Goal: Task Accomplishment & Management: Manage account settings

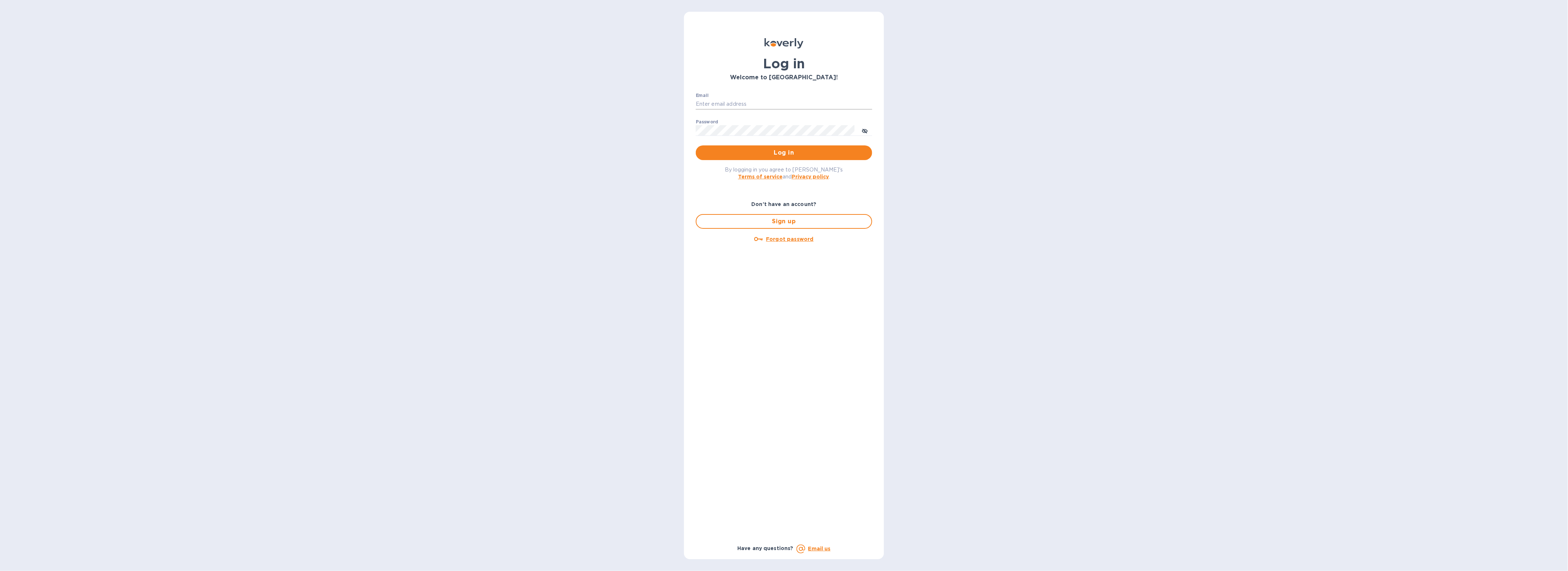
click at [718, 99] on input "Email" at bounding box center [784, 105] width 176 height 11
type input "gford@koverly.com"
click at [696, 146] on button "Log in" at bounding box center [784, 153] width 176 height 14
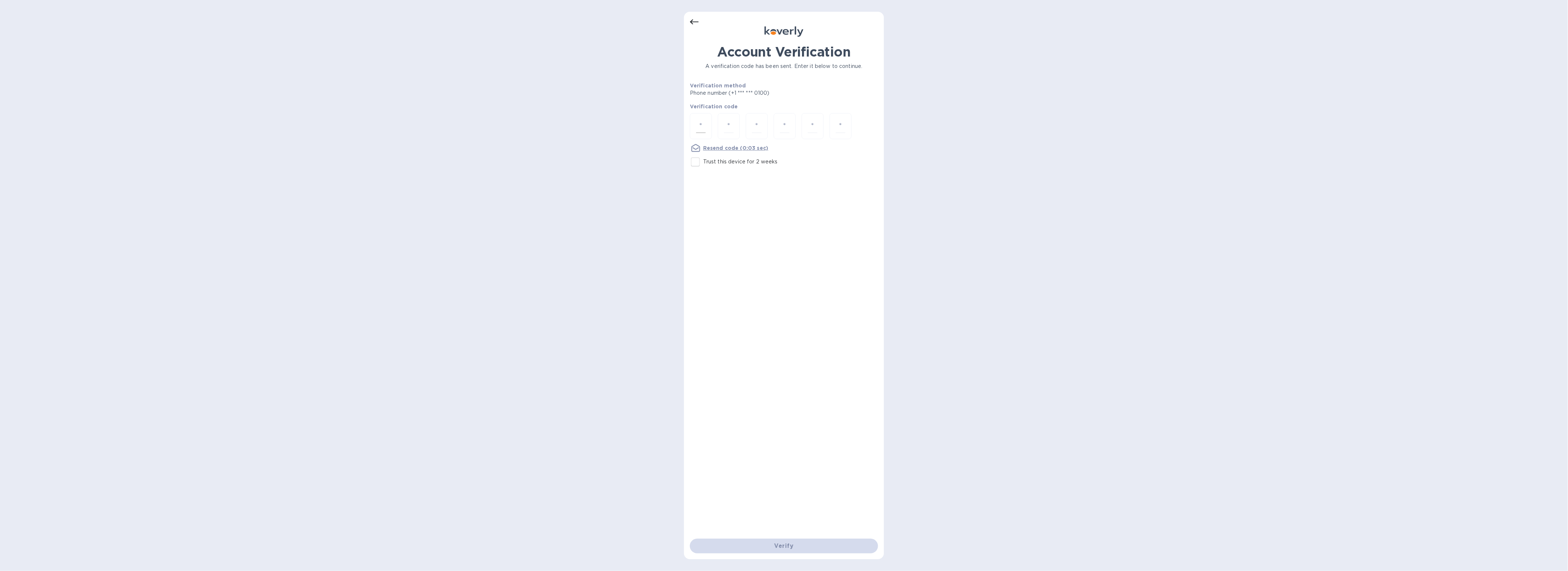
click at [698, 129] on input "number" at bounding box center [701, 125] width 10 height 14
type input "2"
type input "1"
type input "3"
type input "9"
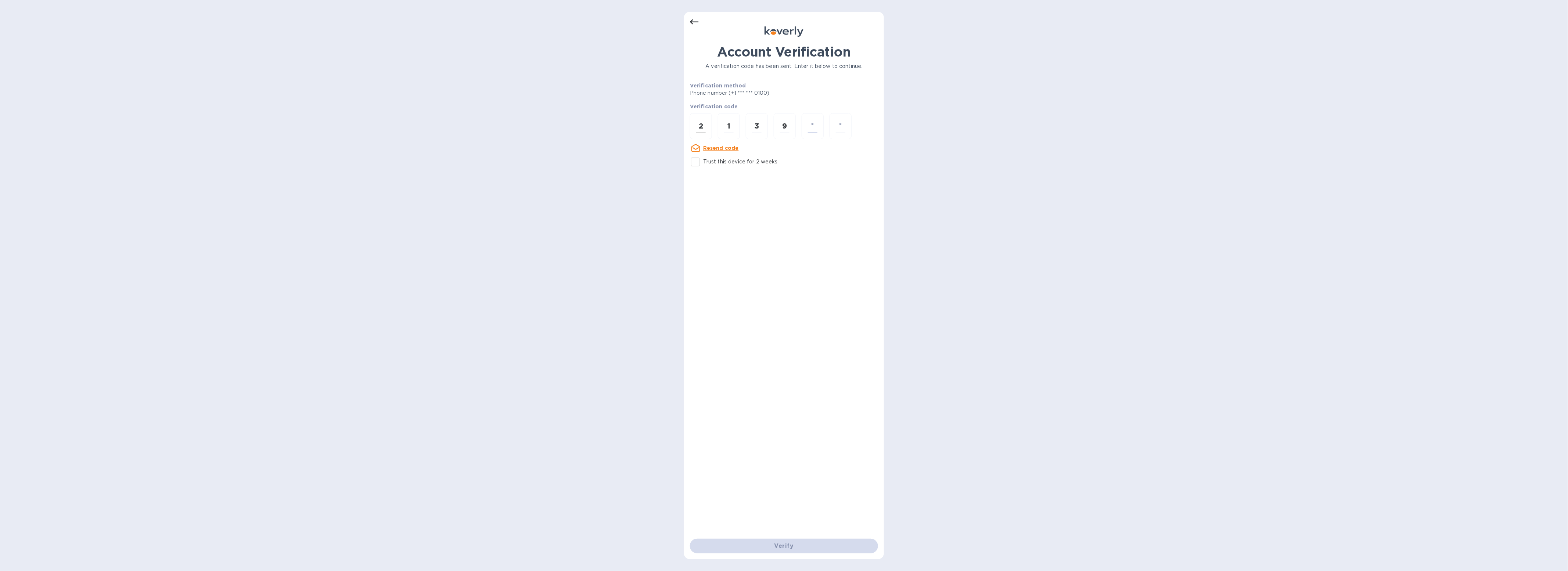
type input "7"
type input "8"
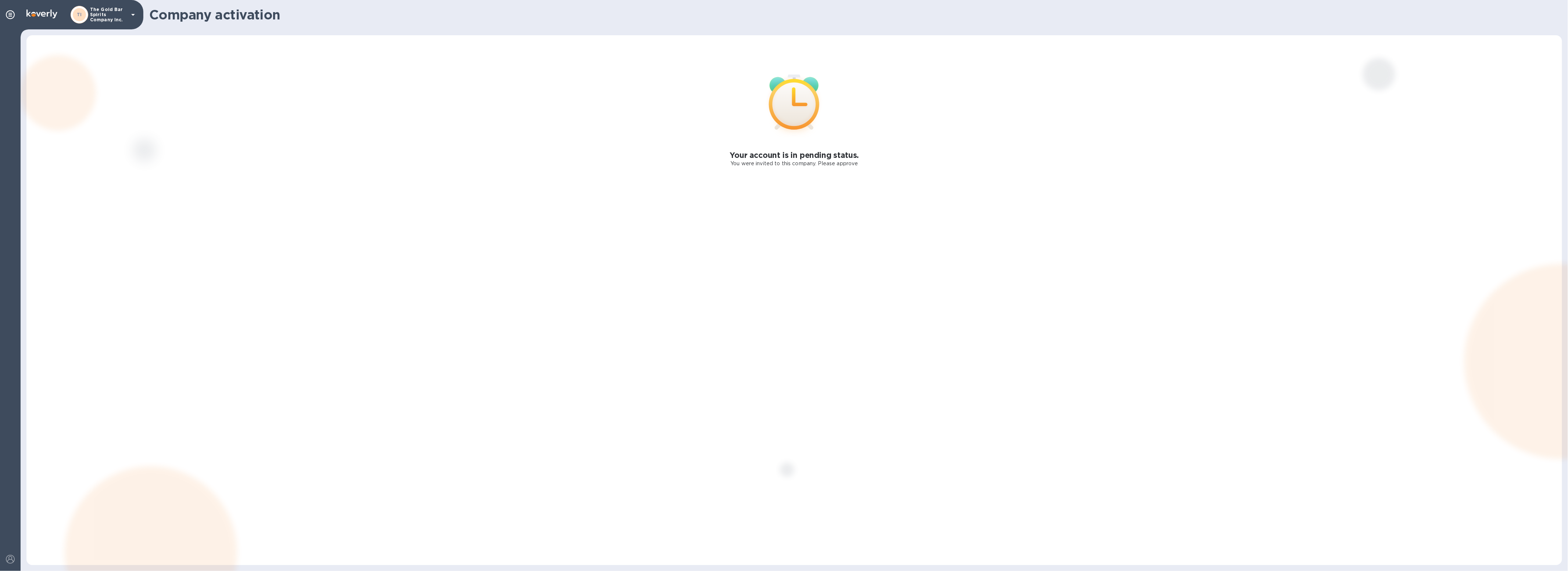
click at [115, 11] on p "The Gold Bar Spirits Company Inc." at bounding box center [109, 14] width 37 height 15
click at [142, 83] on div "CL Challenge Cargo Services, LLC" at bounding box center [134, 81] width 115 height 18
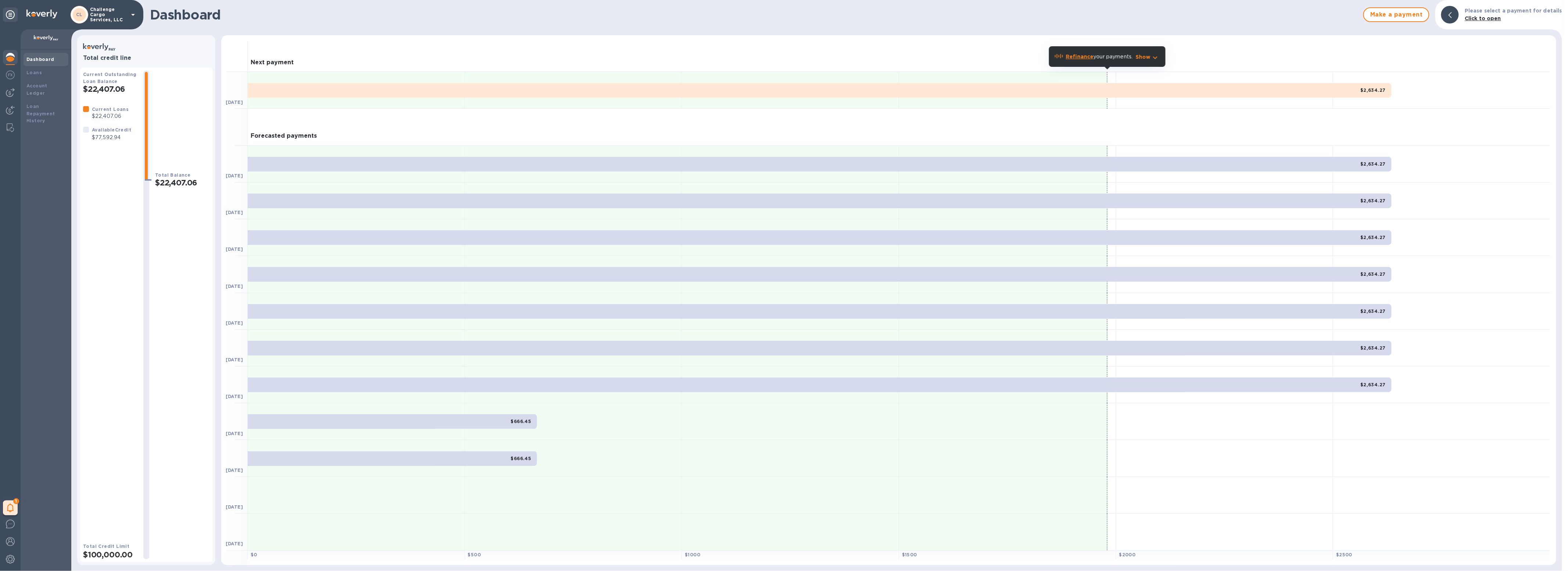
click at [99, 15] on p "Challenge Cargo Services, LLC" at bounding box center [109, 14] width 37 height 15
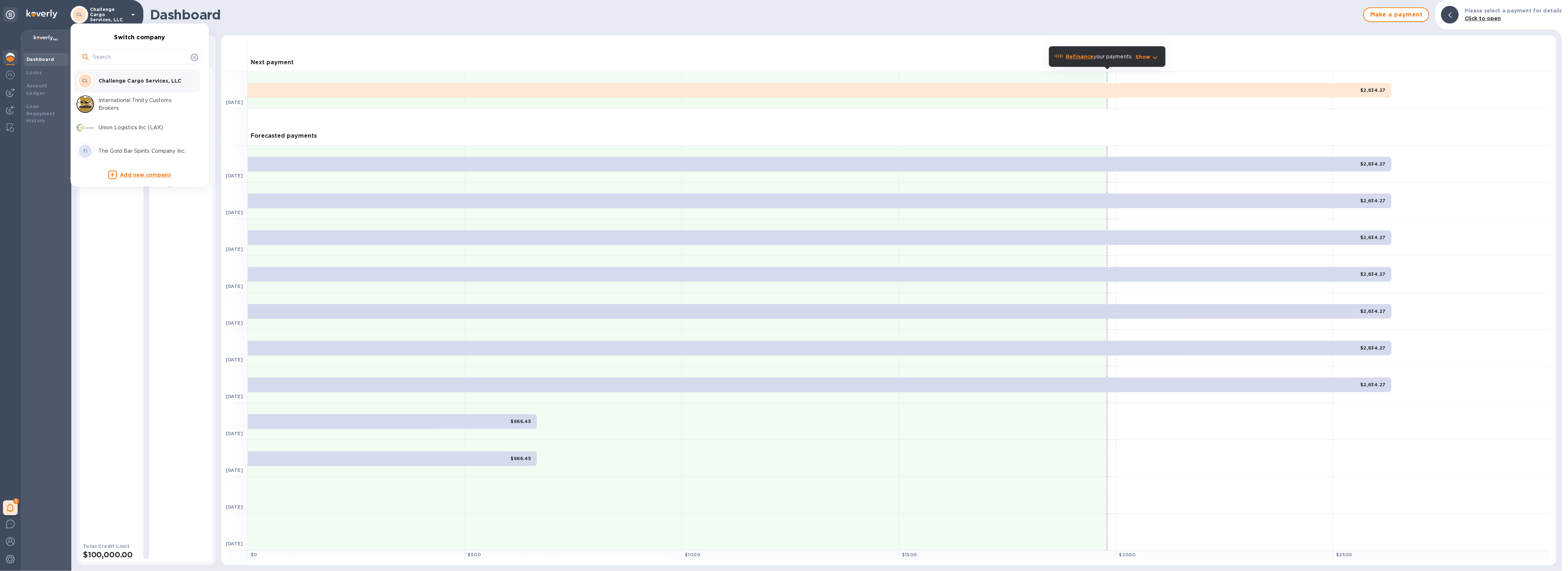
click at [115, 103] on p "International Trinity Customs Brokers" at bounding box center [144, 104] width 93 height 15
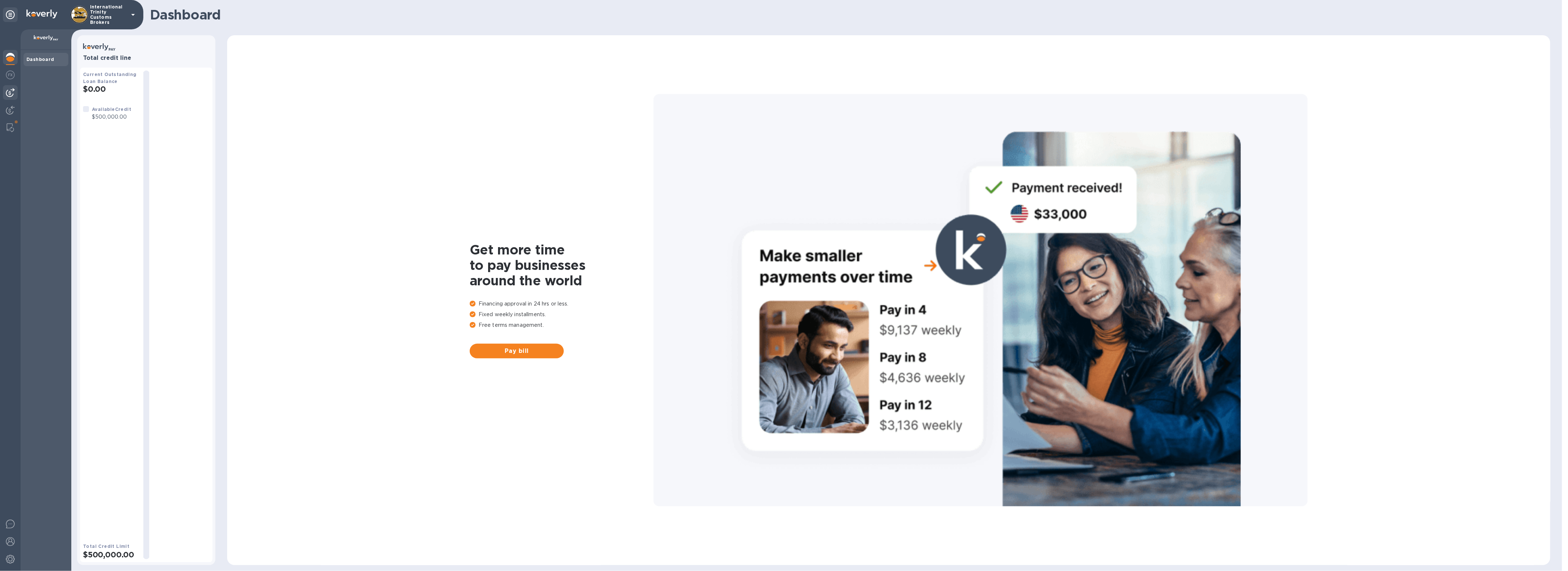
click at [6, 92] on img at bounding box center [10, 92] width 9 height 9
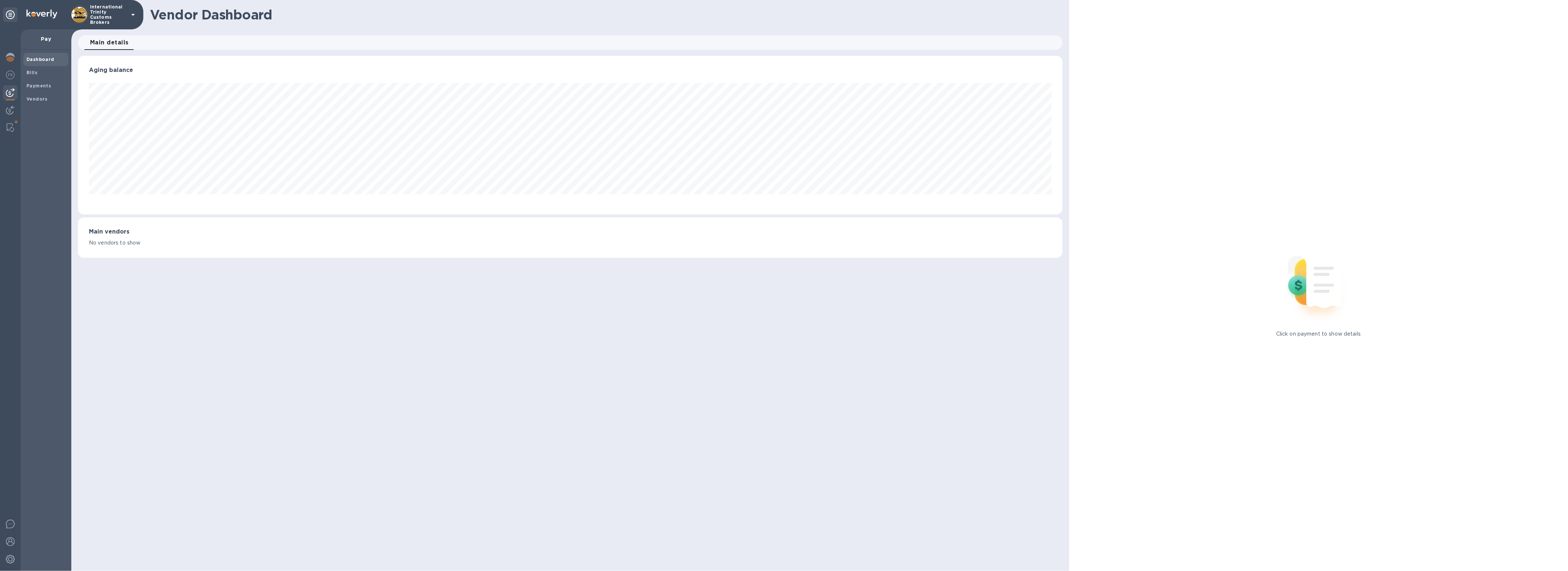
scroll to position [158, 984]
click at [16, 111] on div at bounding box center [10, 111] width 14 height 16
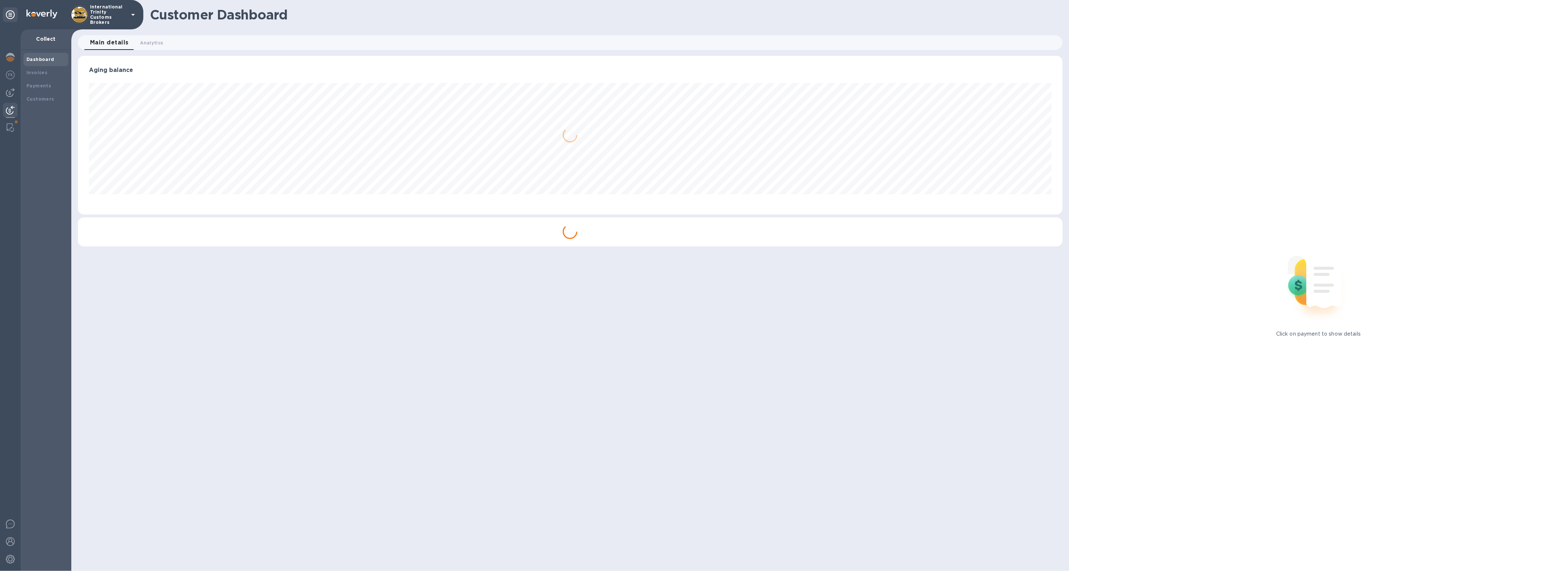
scroll to position [367211, 366521]
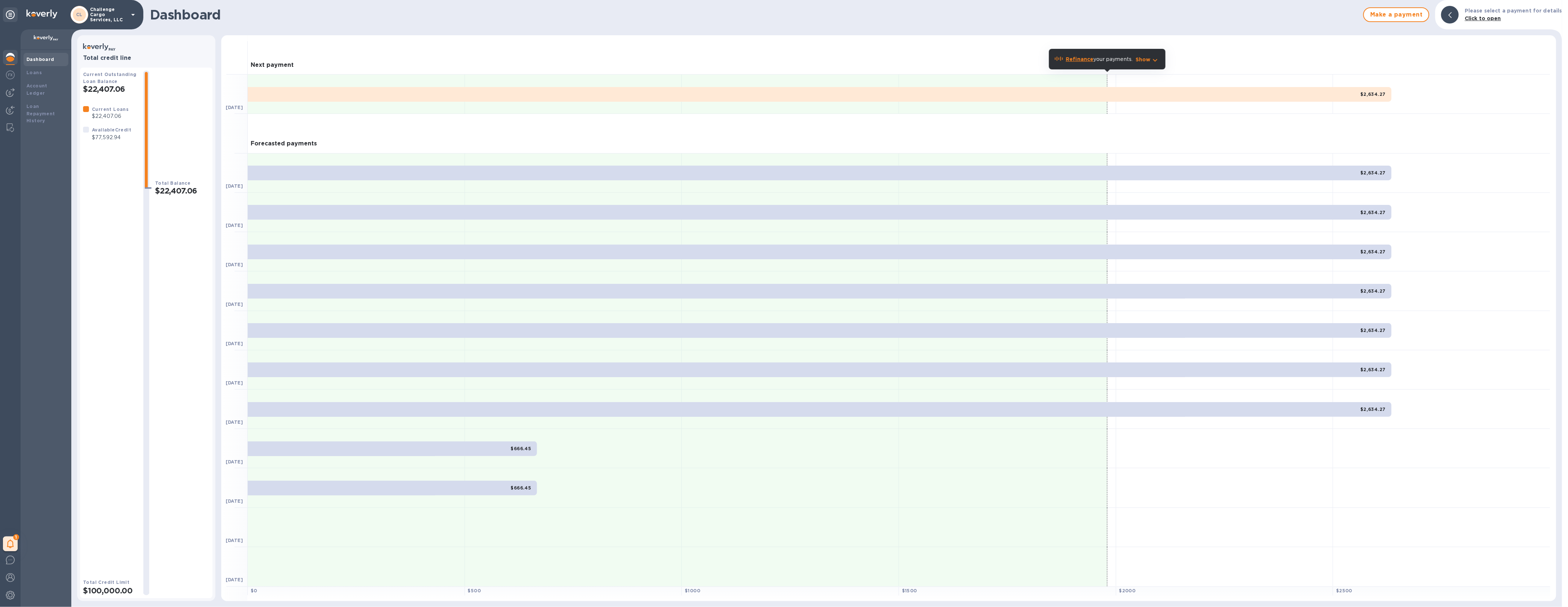
click at [105, 28] on div "CL Challenge Cargo Services, LLC" at bounding box center [72, 14] width 143 height 30
click at [104, 18] on p "Challenge Cargo Services, LLC" at bounding box center [109, 14] width 37 height 15
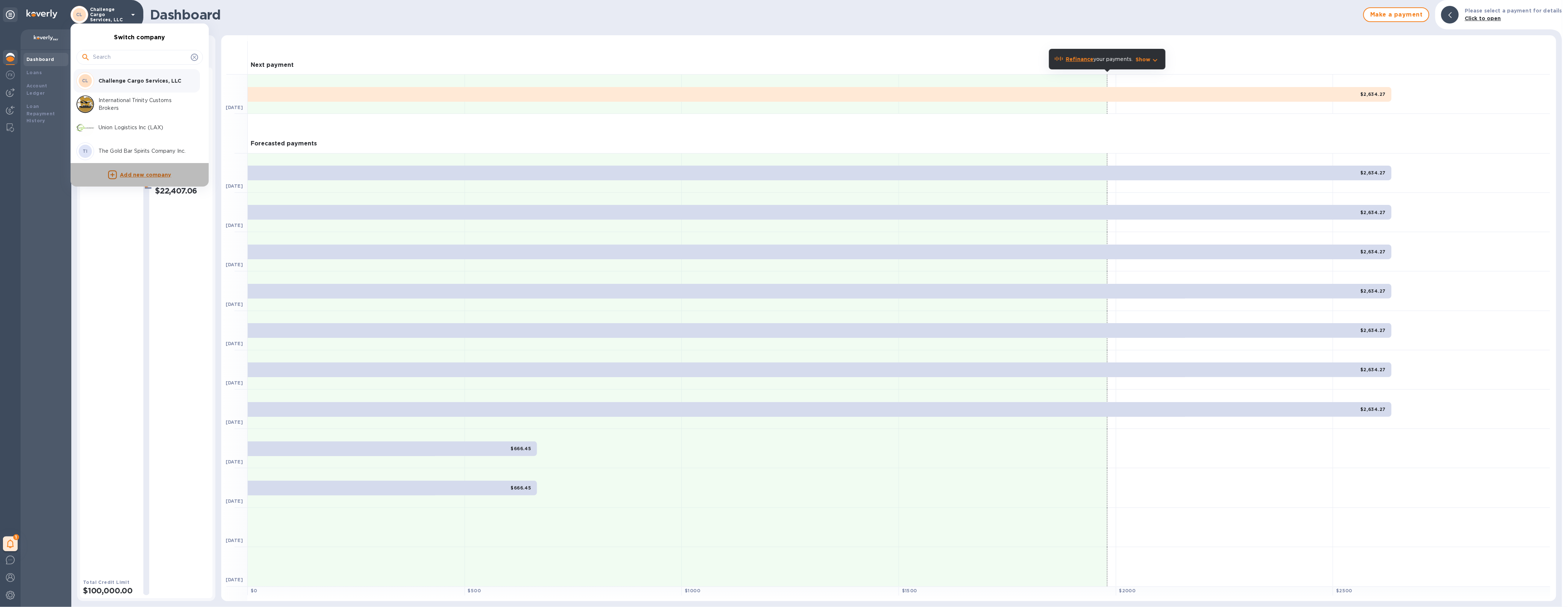
click at [136, 171] on p "Add new company" at bounding box center [145, 175] width 51 height 8
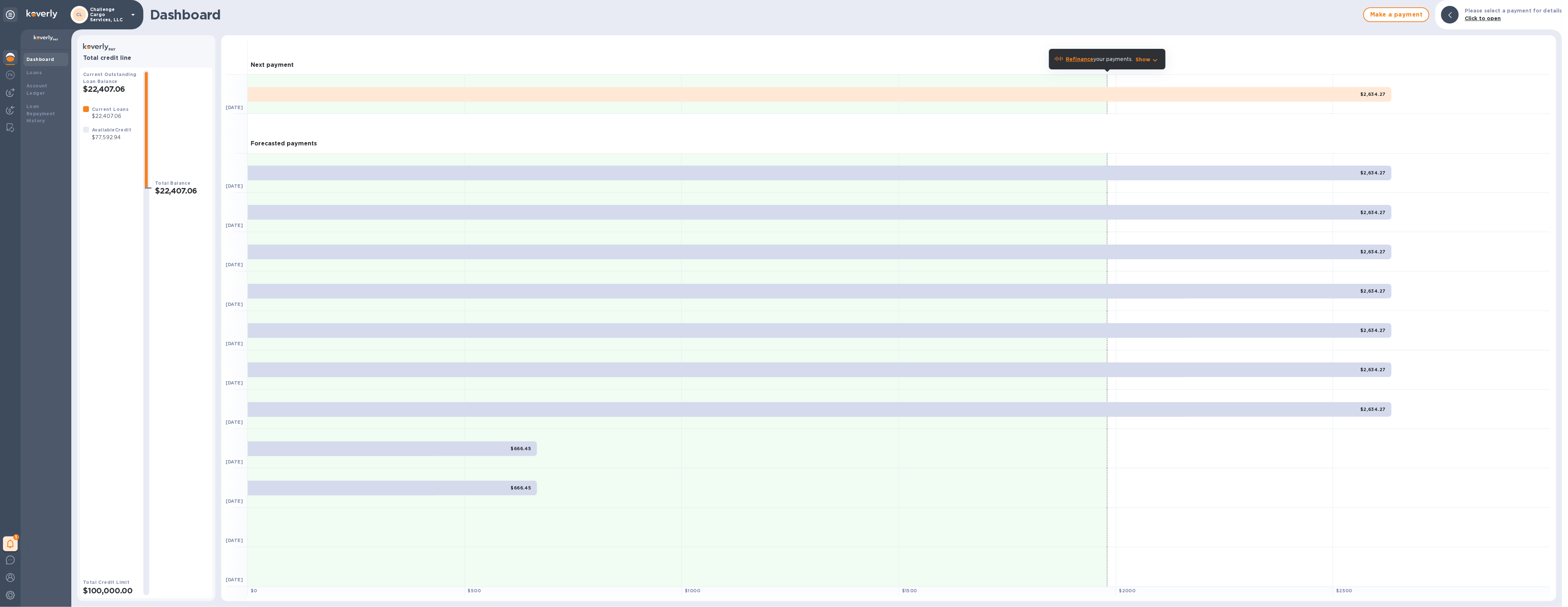
click at [115, 10] on p "Challenge Cargo Services, LLC" at bounding box center [109, 14] width 37 height 15
click at [119, 50] on div at bounding box center [139, 57] width 126 height 14
click at [117, 52] on input "text" at bounding box center [141, 57] width 95 height 11
type input "Sari"
click at [193, 57] on icon at bounding box center [194, 57] width 6 height 6
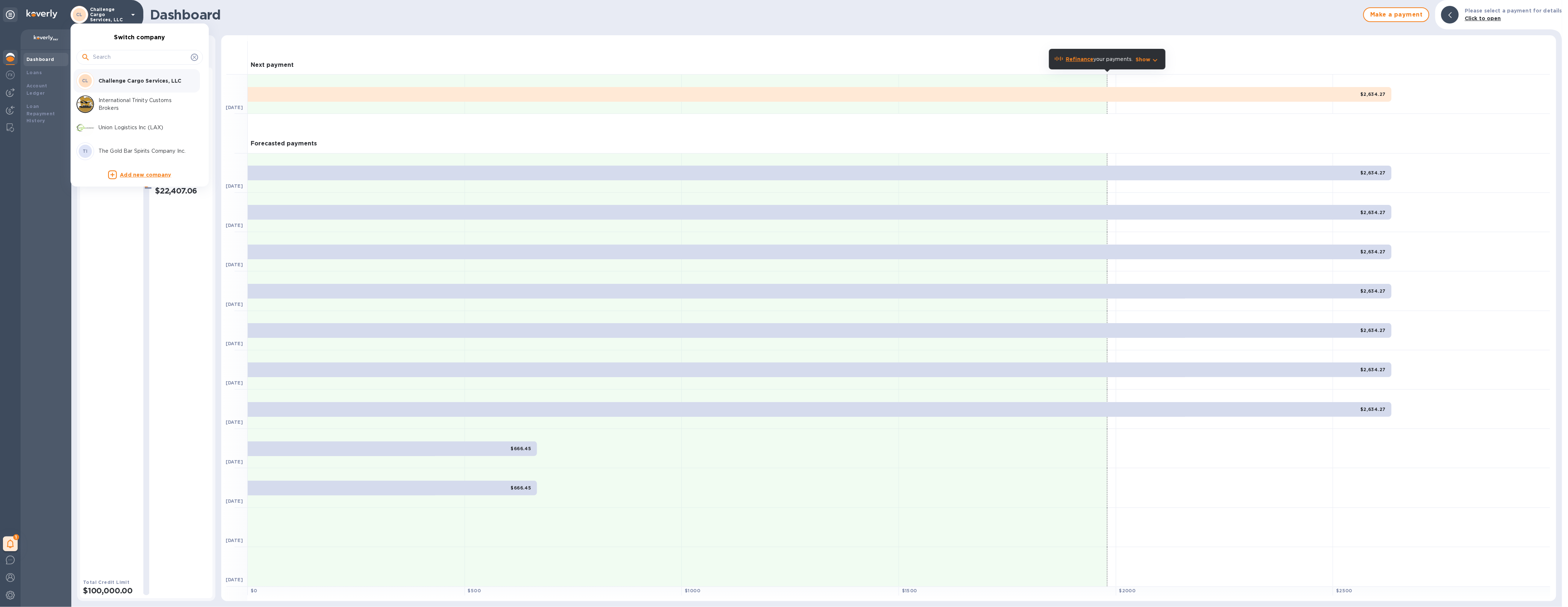
click at [30, 244] on div at bounding box center [784, 303] width 1568 height 607
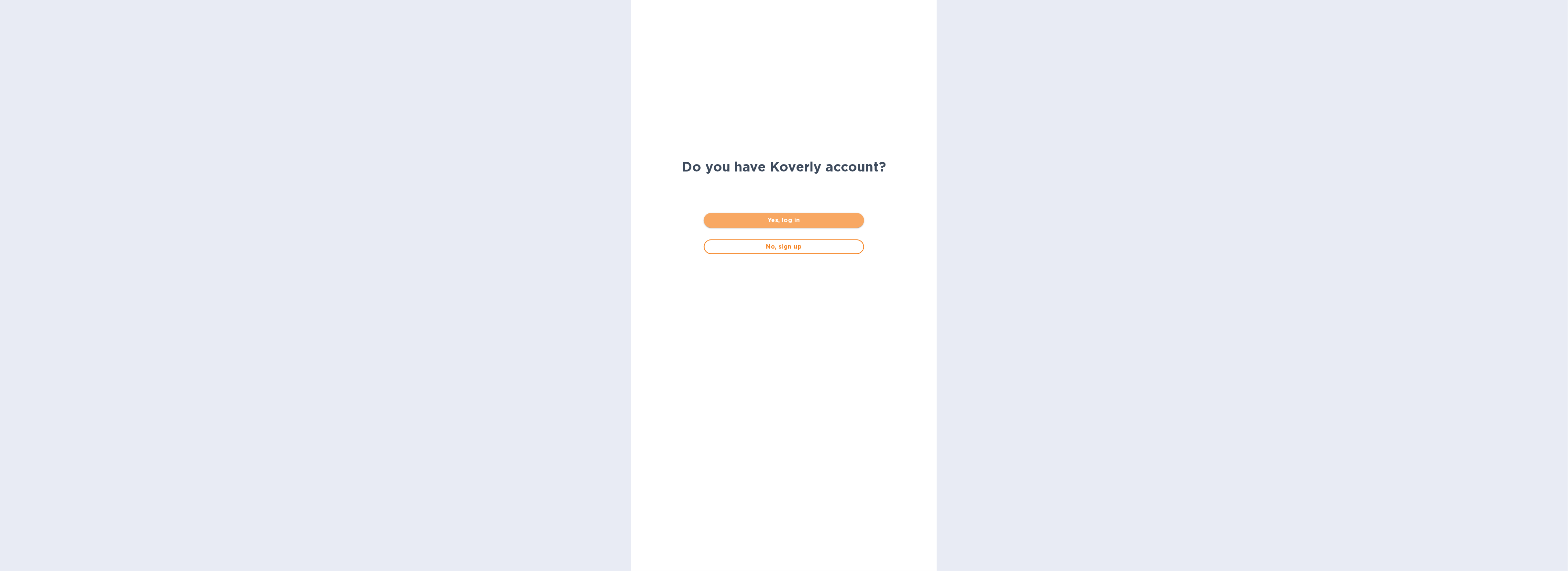
click at [800, 217] on span "Yes, log in" at bounding box center [784, 220] width 148 height 9
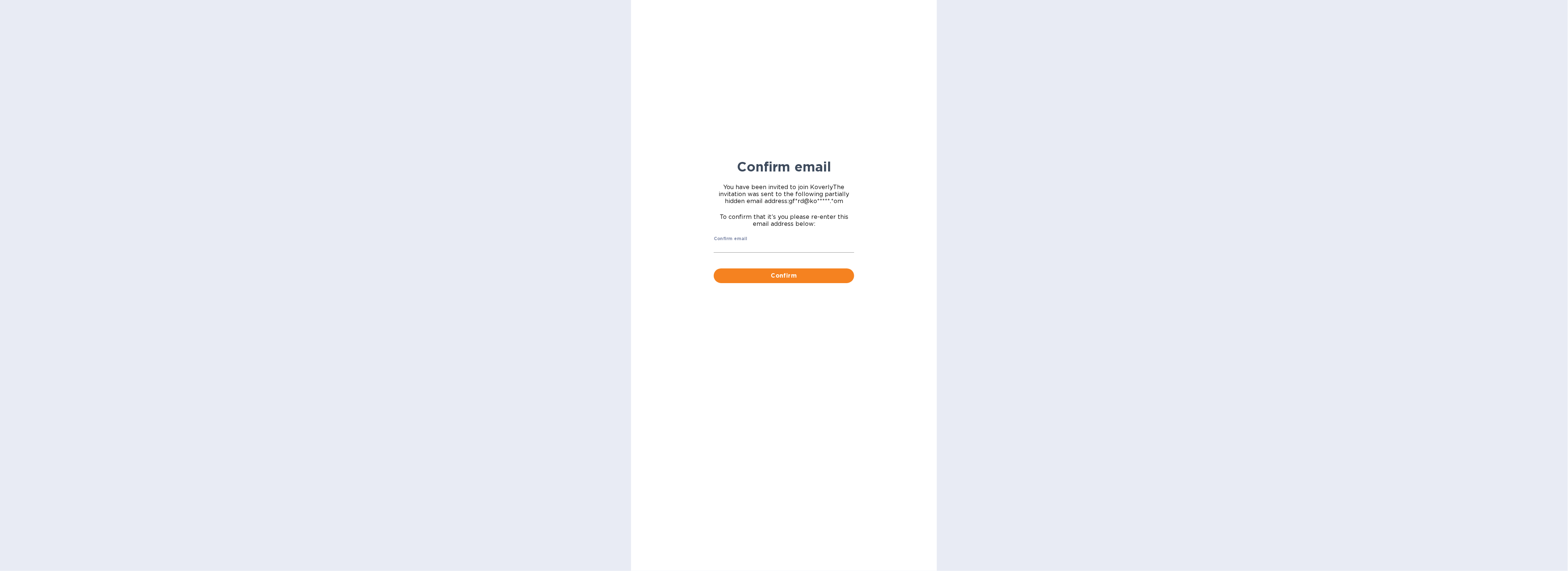
click at [724, 245] on input "Confirm email" at bounding box center [784, 248] width 140 height 11
drag, startPoint x: 725, startPoint y: 238, endPoint x: 727, endPoint y: 245, distance: 7.3
click at [725, 238] on label "Confirm email" at bounding box center [730, 238] width 34 height 4
click at [725, 242] on input "Confirm email" at bounding box center [784, 248] width 140 height 11
click at [728, 246] on input "Confirm email" at bounding box center [784, 248] width 140 height 11
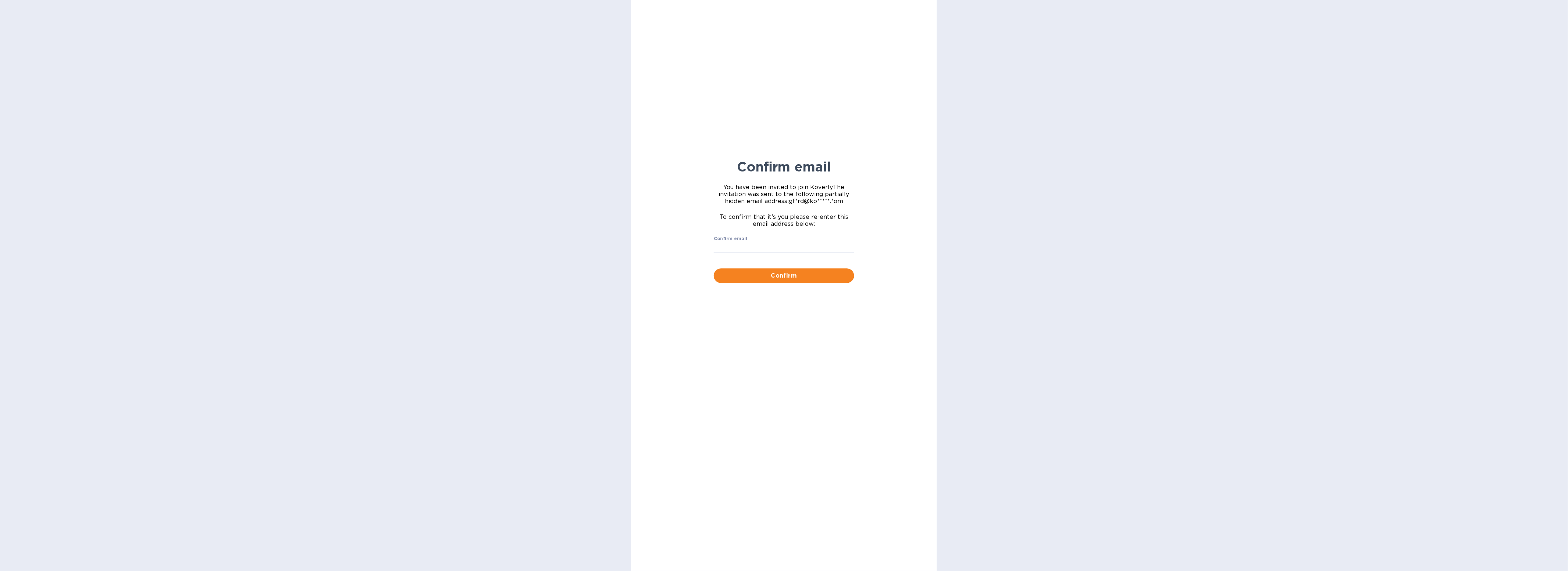
type input "[EMAIL_ADDRESS][DOMAIN_NAME]"
click at [787, 277] on span "Confirm" at bounding box center [784, 276] width 129 height 9
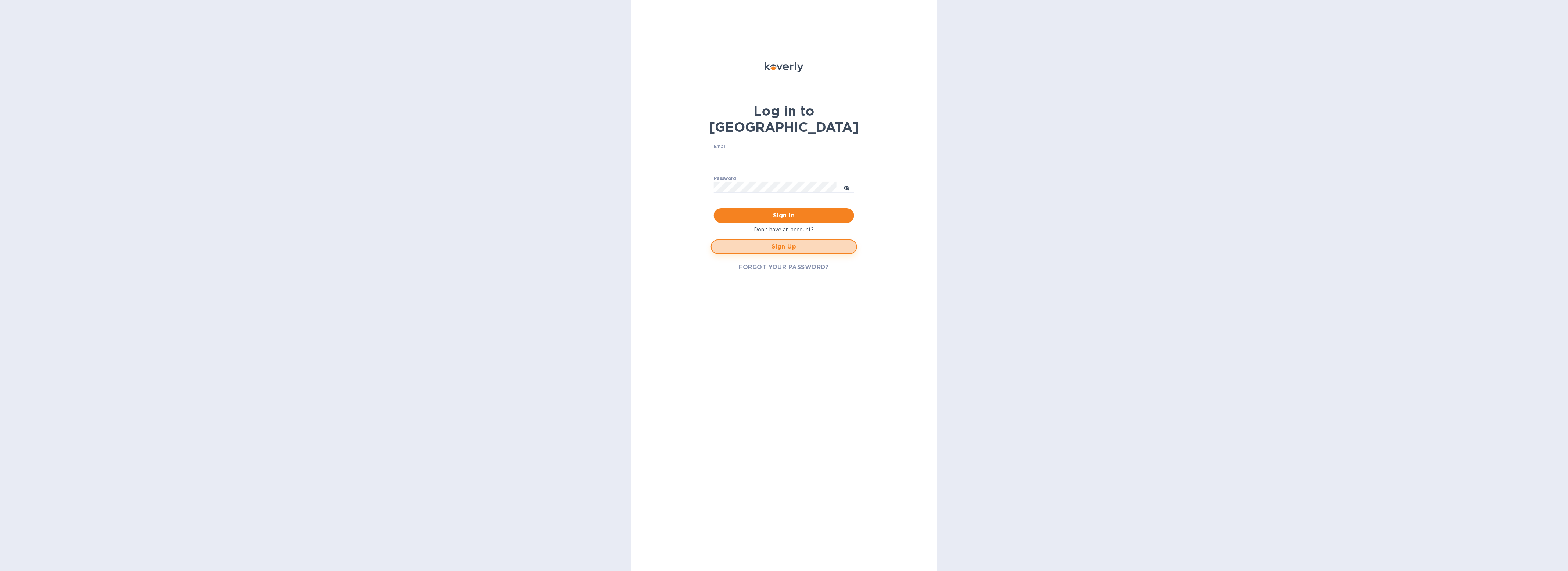
click at [764, 242] on span "Sign Up" at bounding box center [784, 246] width 133 height 9
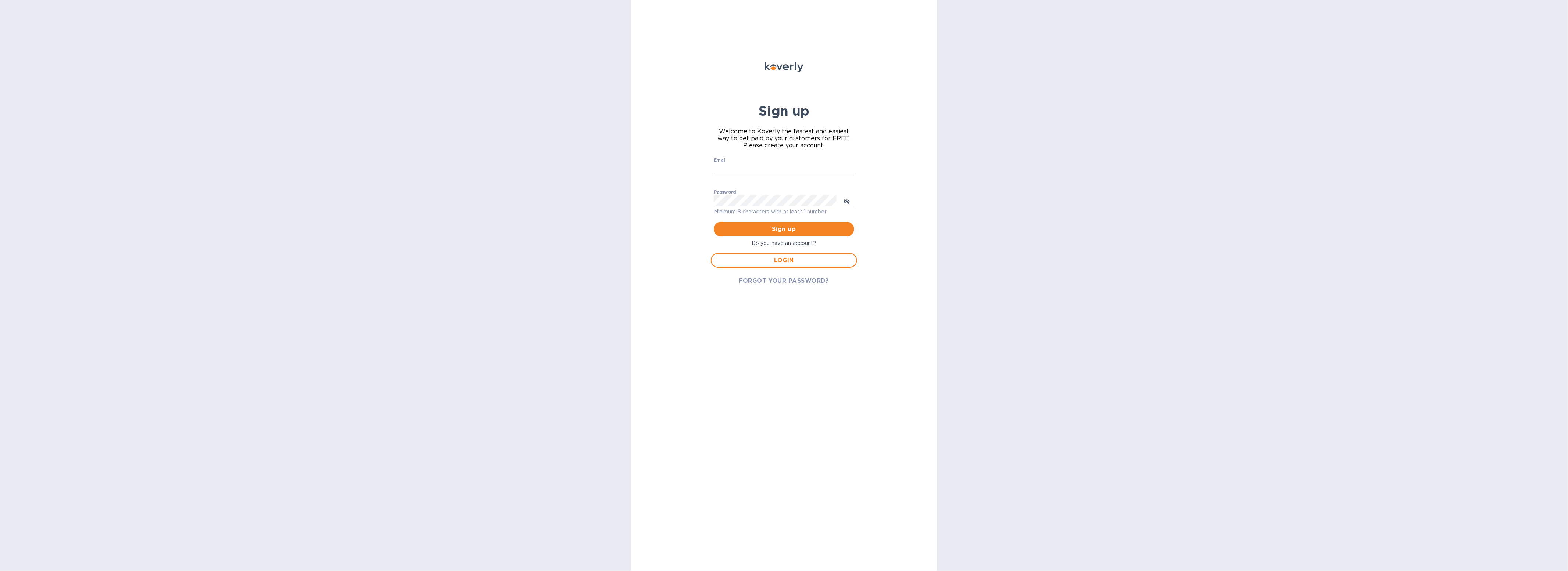
click at [739, 166] on input "Email" at bounding box center [784, 169] width 140 height 11
type input "[EMAIL_ADDRESS][DOMAIN_NAME]"
click at [714, 222] on button "Sign up" at bounding box center [784, 229] width 140 height 14
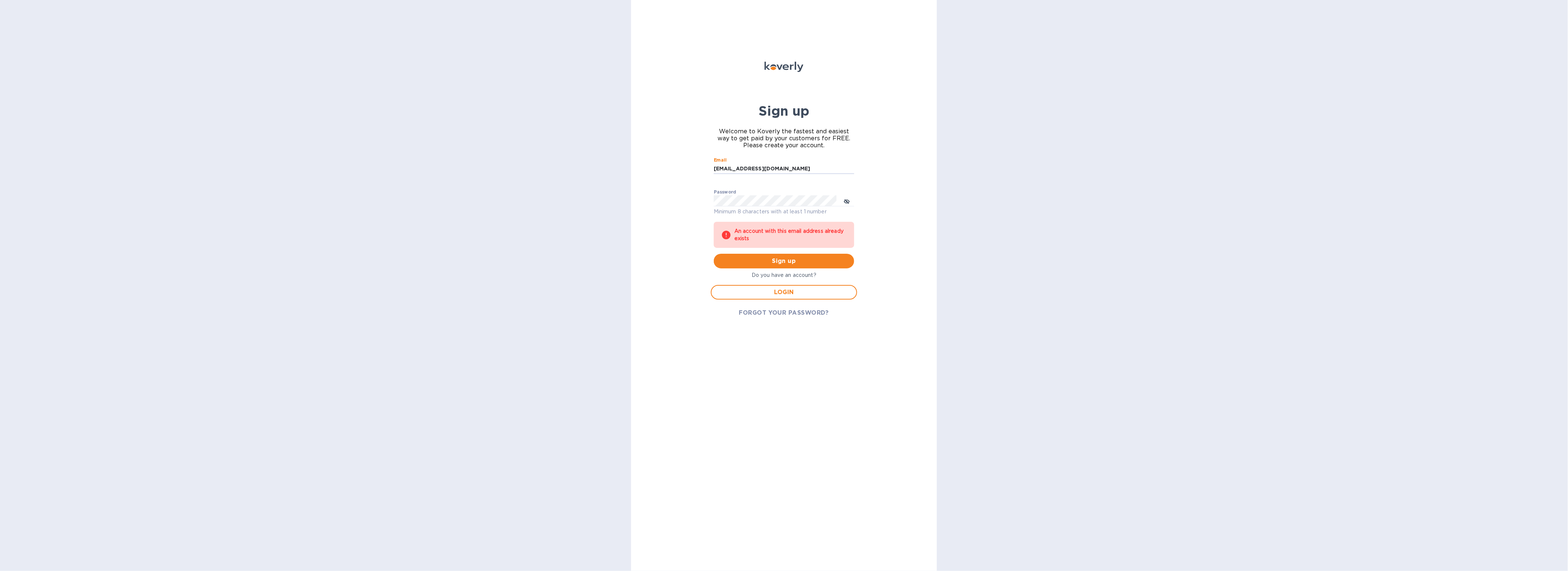
click at [745, 300] on div "LOGIN" at bounding box center [784, 293] width 152 height 21
click at [745, 289] on span "LOGIN" at bounding box center [784, 292] width 133 height 9
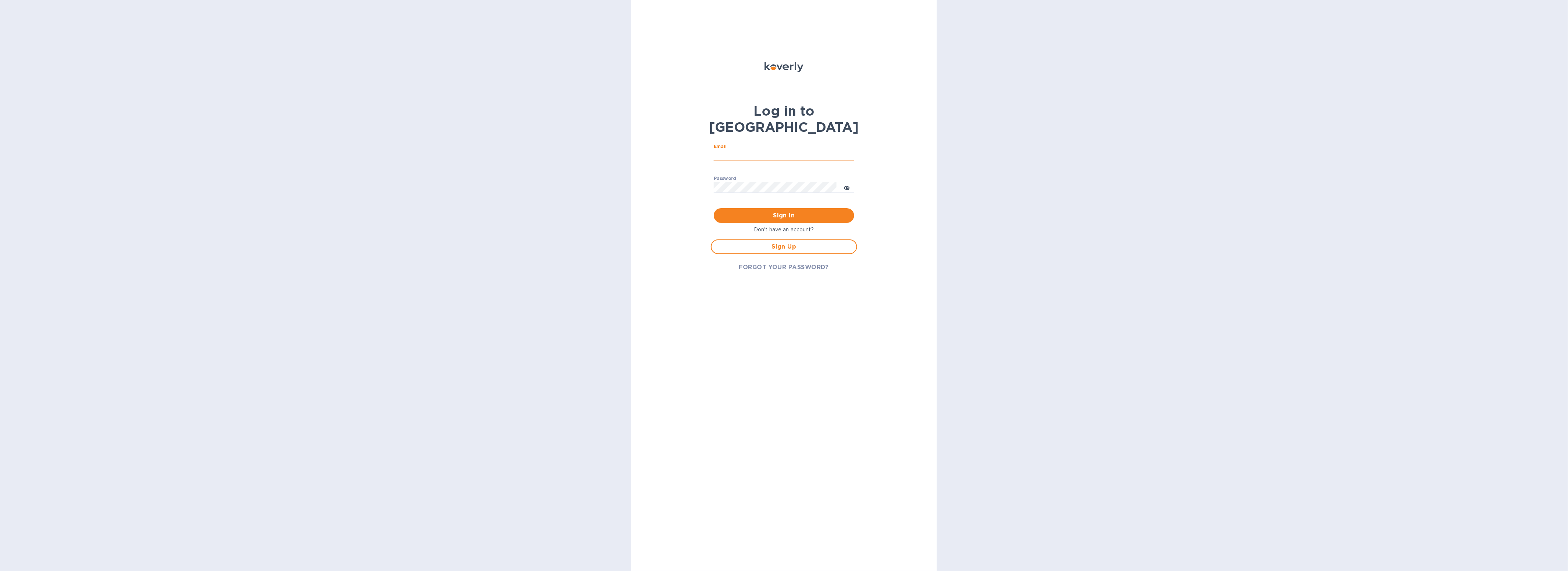
click at [761, 150] on input "Email" at bounding box center [784, 155] width 140 height 11
type input "[EMAIL_ADDRESS][DOMAIN_NAME]"
click at [714, 208] on button "Sign in" at bounding box center [784, 216] width 140 height 14
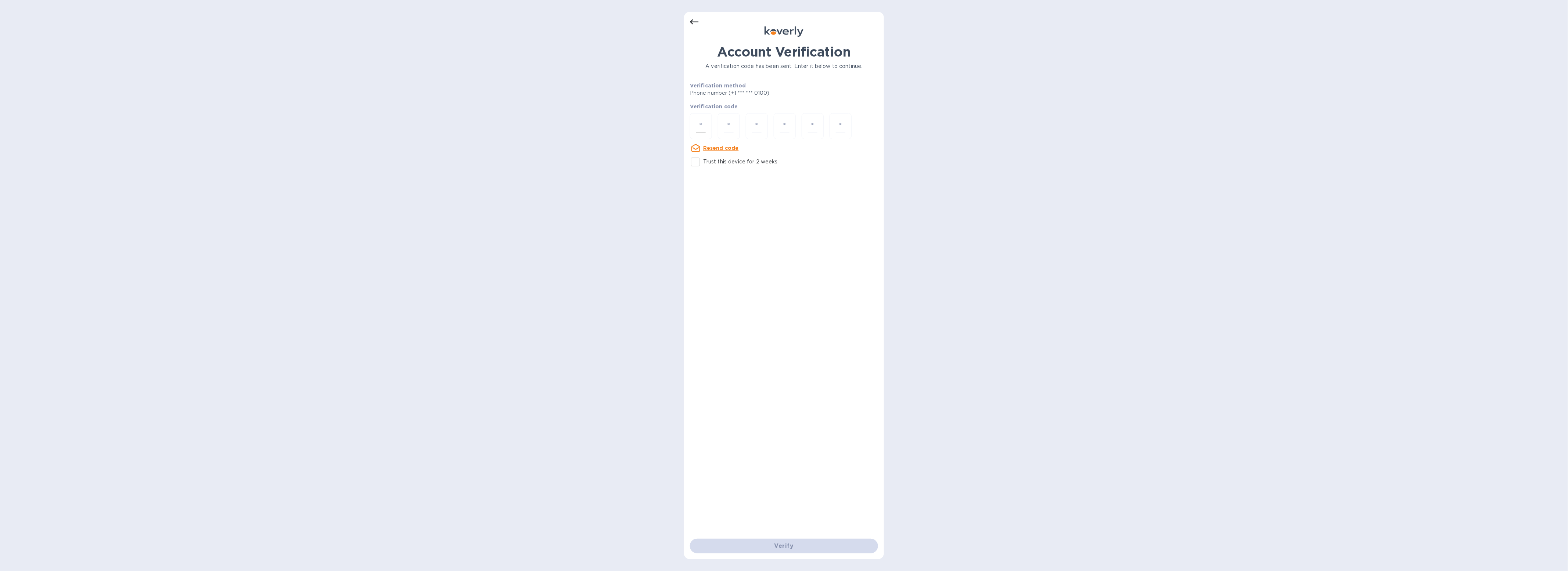
click at [701, 126] on input "number" at bounding box center [701, 125] width 10 height 14
type input "8"
type input "4"
type input "3"
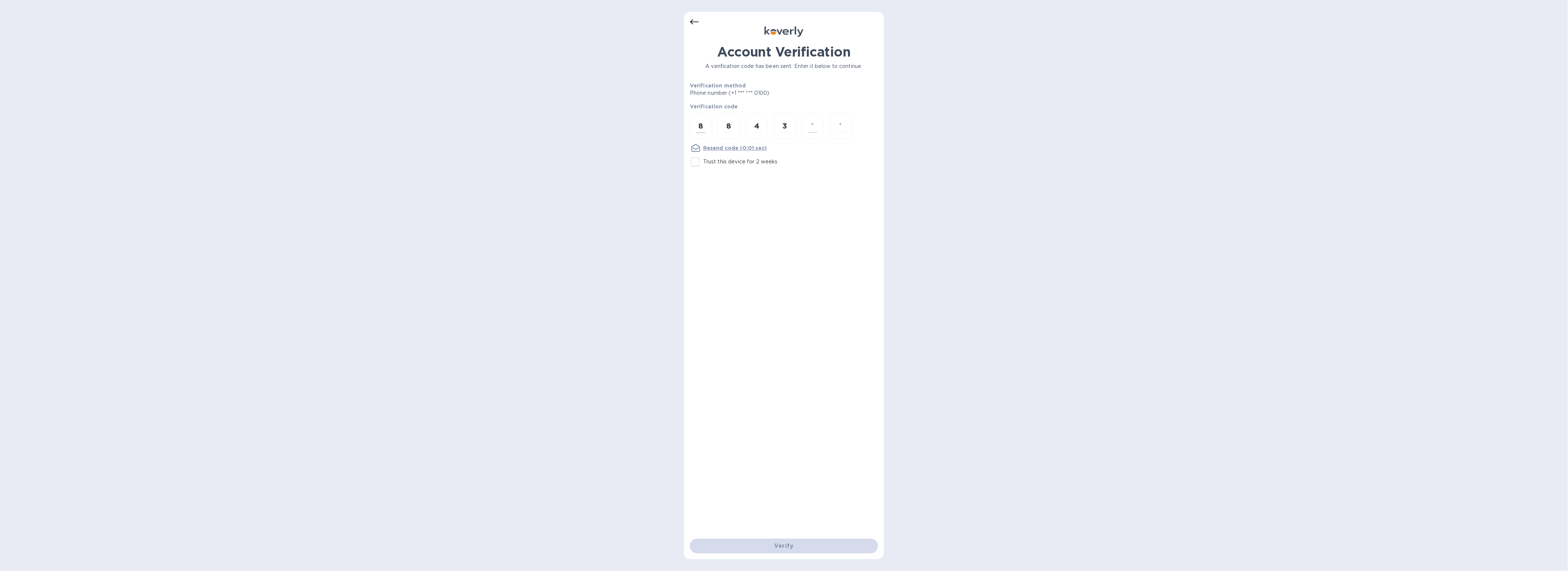
type input "5"
type input "2"
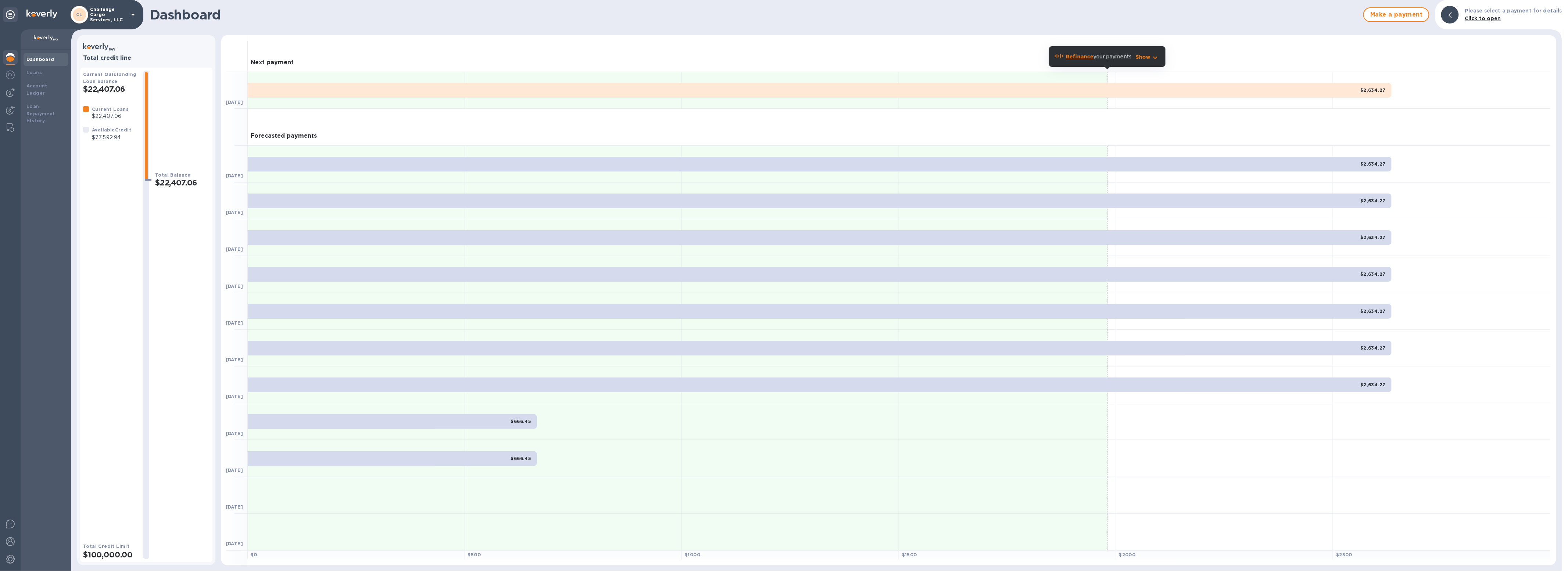
click at [110, 14] on p "Challenge Cargo Services, LLC" at bounding box center [109, 14] width 37 height 15
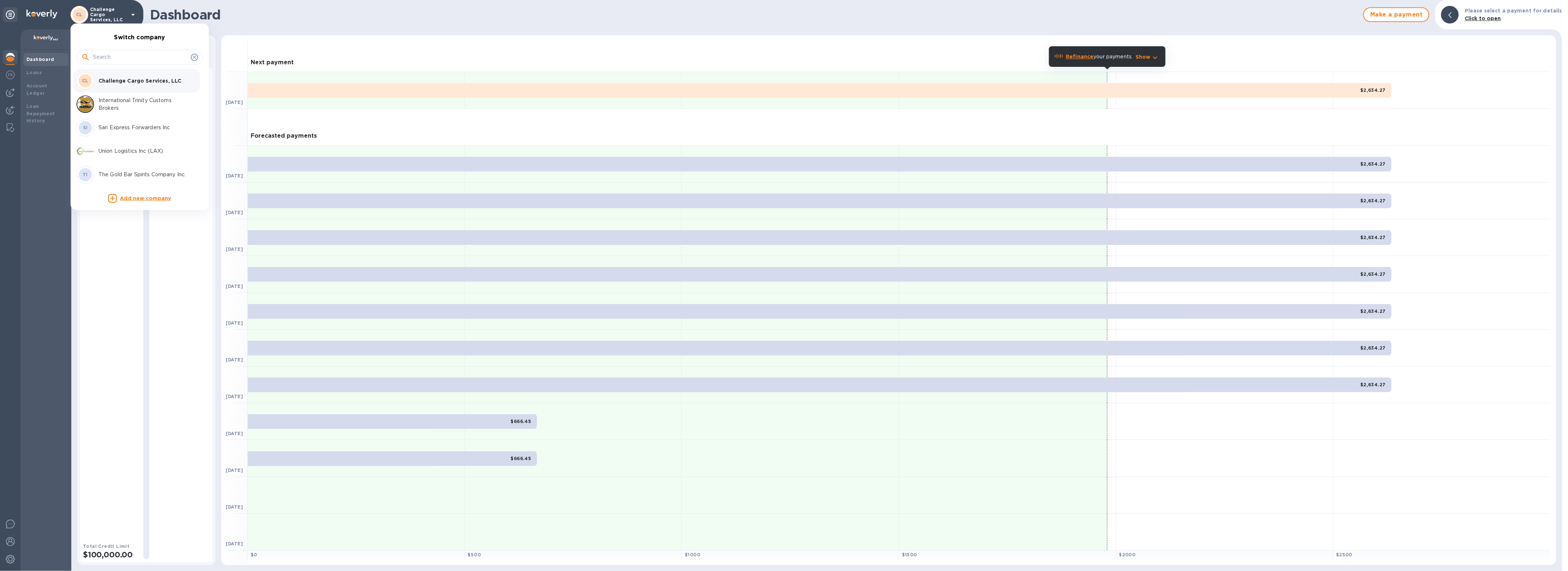
click at [144, 131] on div "SI Sari Express Forwarders Inc" at bounding box center [134, 128] width 115 height 18
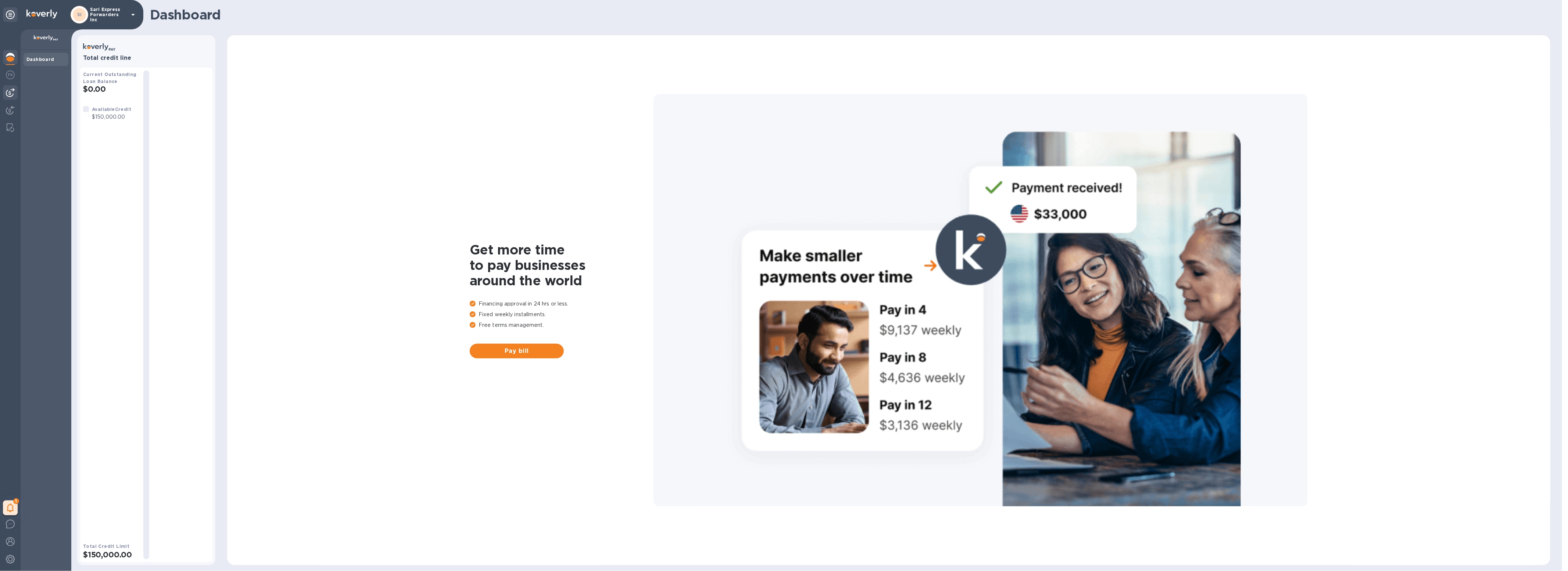
click at [13, 91] on img at bounding box center [10, 92] width 9 height 9
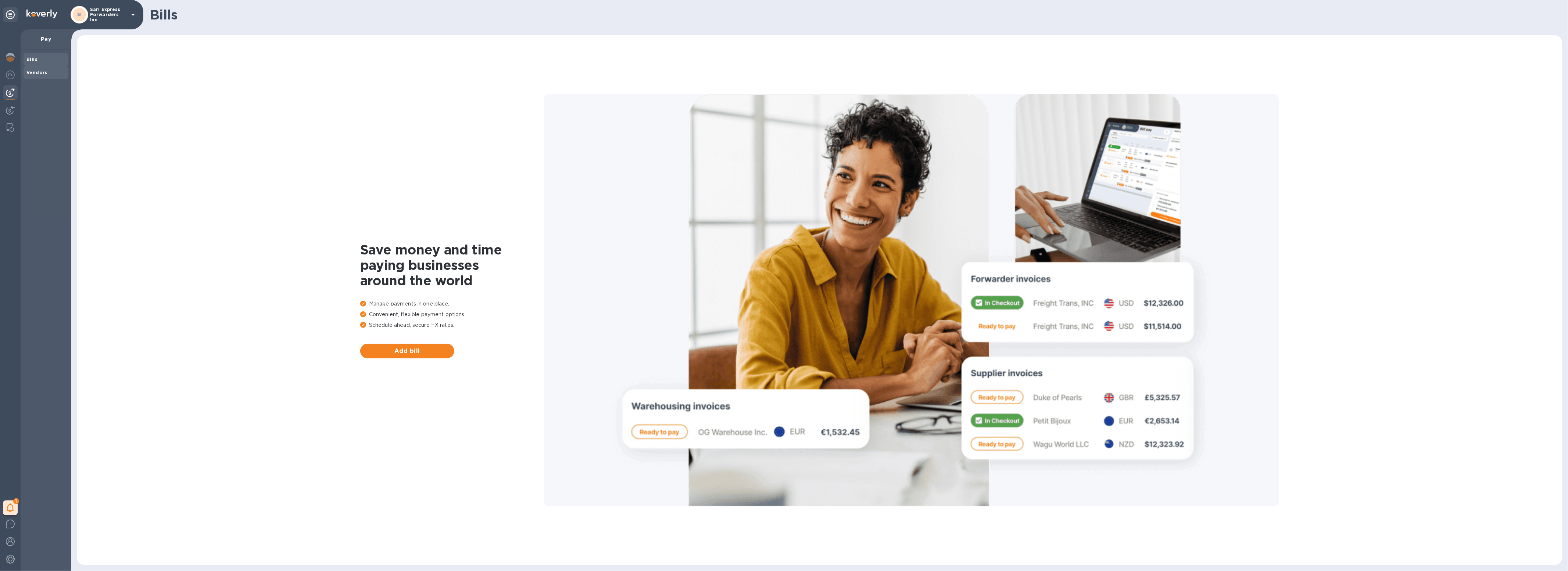
click at [44, 74] on b "Vendors" at bounding box center [37, 72] width 21 height 6
click at [41, 57] on span "Bills" at bounding box center [46, 59] width 39 height 7
click at [6, 76] on img at bounding box center [10, 75] width 9 height 9
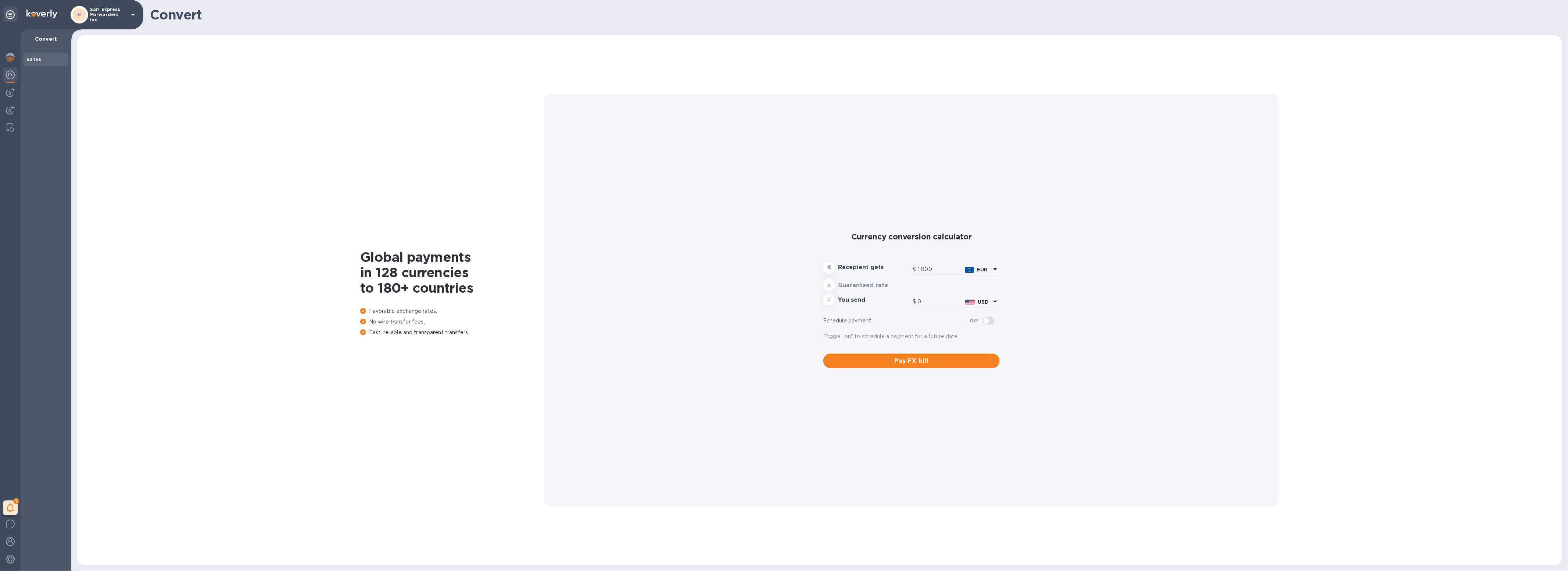
type input "1,172.24"
click at [4, 89] on div at bounding box center [10, 92] width 14 height 14
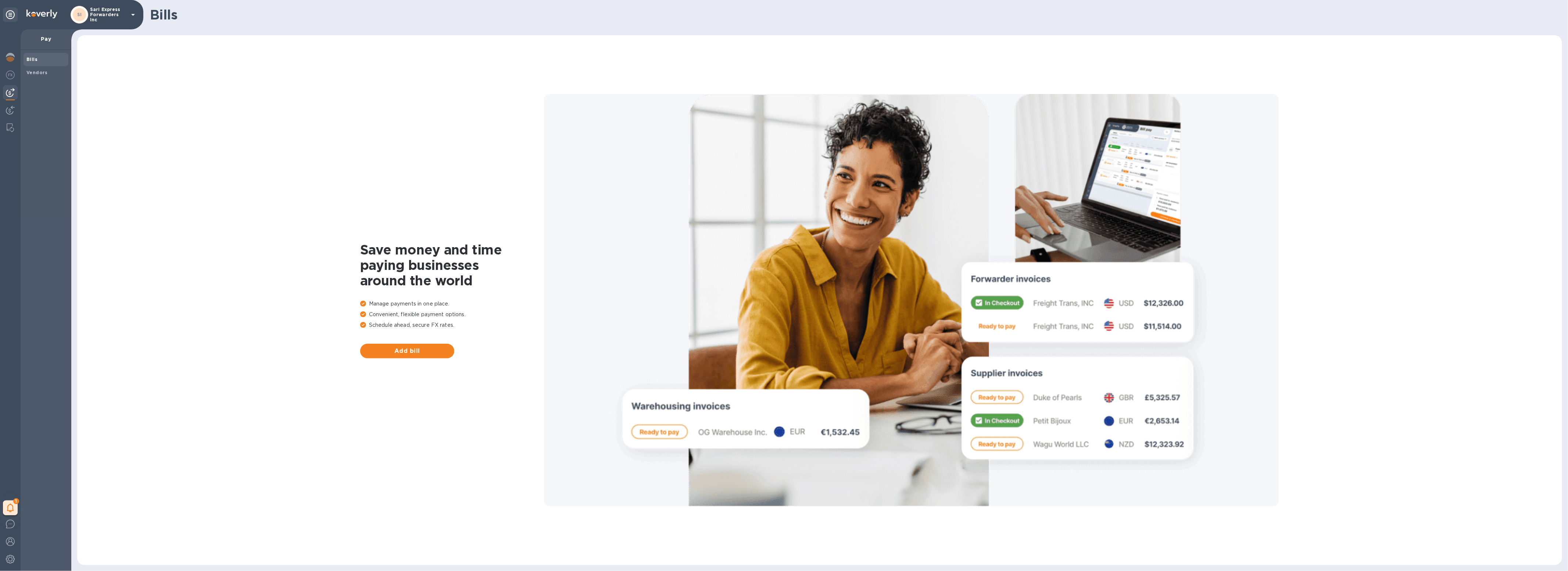
click at [96, 14] on p "Sari Express Forwarders Inc" at bounding box center [109, 14] width 37 height 15
click at [277, 105] on div at bounding box center [784, 286] width 1568 height 571
